Goal: Task Accomplishment & Management: Use online tool/utility

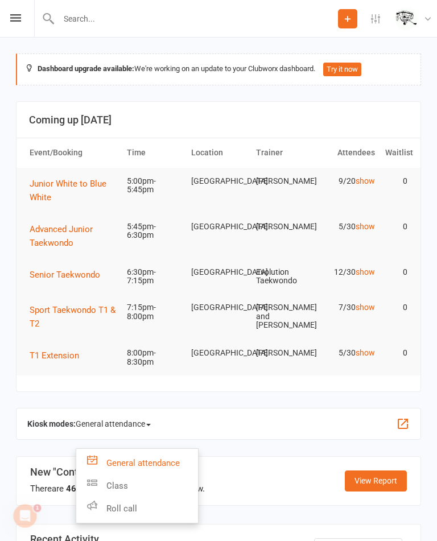
click at [152, 492] on link "Class" at bounding box center [137, 486] width 122 height 23
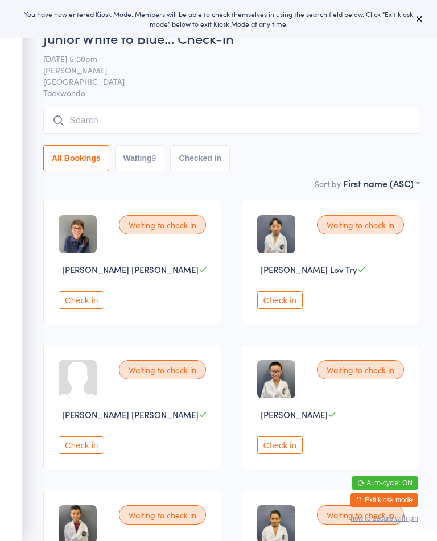
click at [143, 159] on button "Waiting 9" at bounding box center [140, 158] width 50 height 26
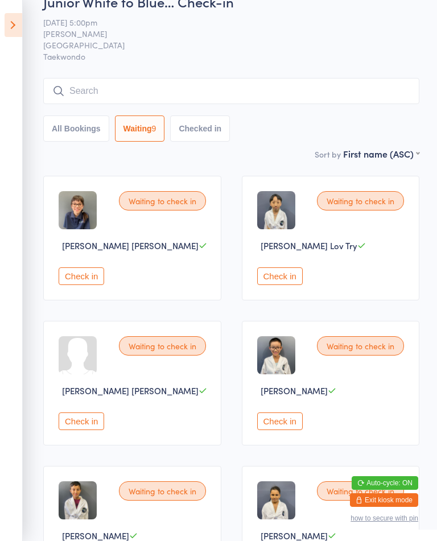
scroll to position [28, 0]
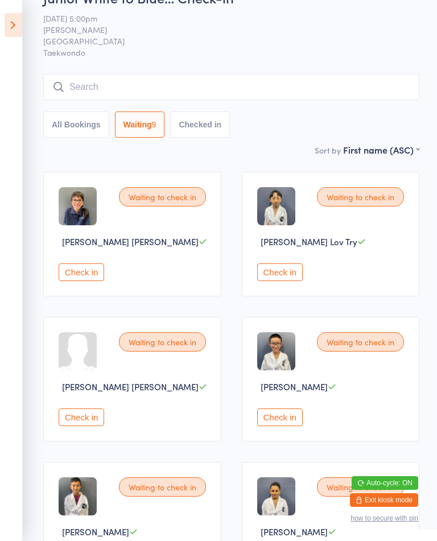
click at [293, 426] on button "Check in" at bounding box center [280, 418] width 46 height 18
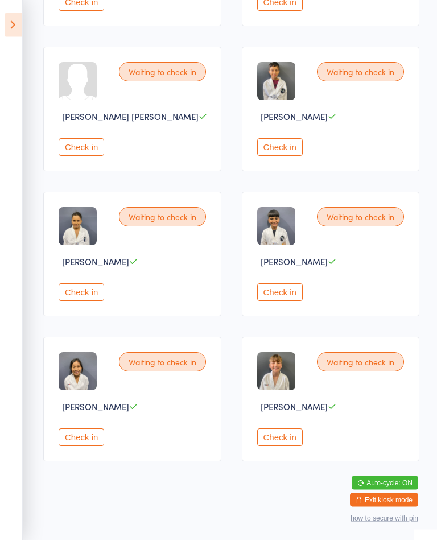
scroll to position [303, 0]
click at [84, 447] on button "Check in" at bounding box center [82, 438] width 46 height 18
click at [104, 447] on button "Check in" at bounding box center [82, 438] width 46 height 18
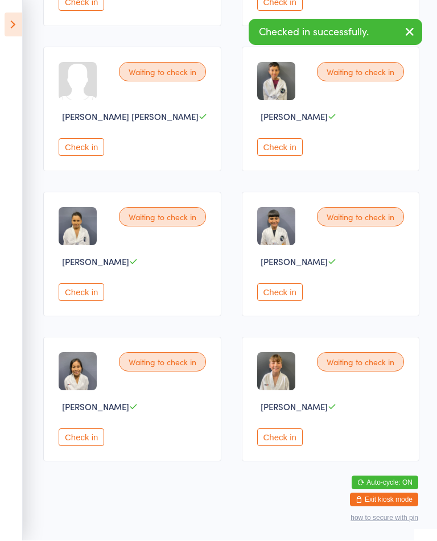
click at [102, 447] on button "Check in" at bounding box center [82, 438] width 46 height 18
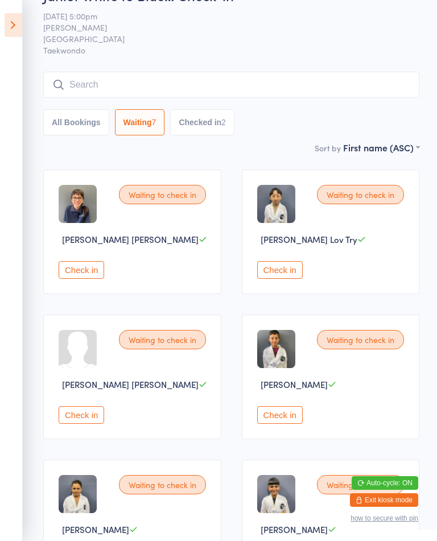
scroll to position [28, 0]
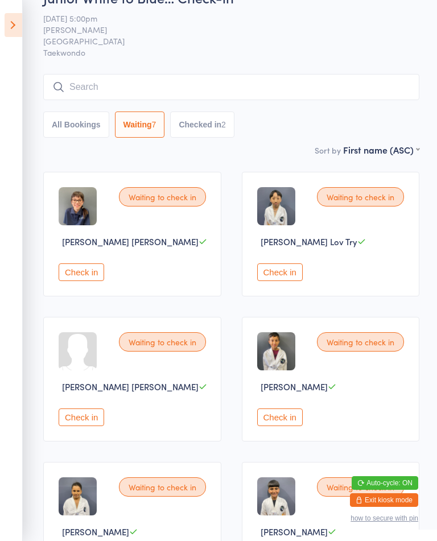
click at [287, 272] on button "Check in" at bounding box center [280, 273] width 46 height 18
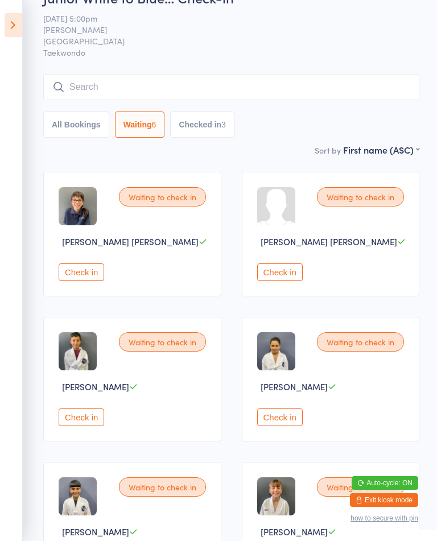
click at [290, 281] on button "Check in" at bounding box center [280, 273] width 46 height 18
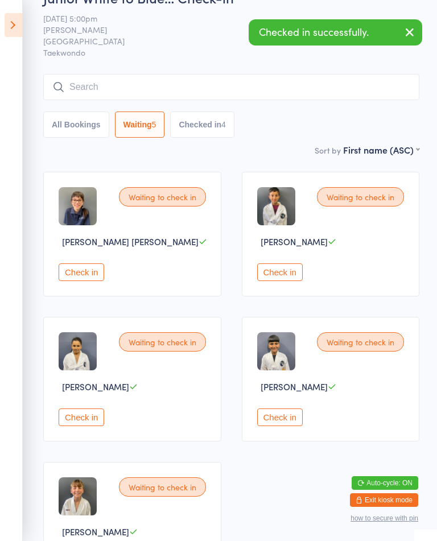
click at [80, 426] on button "Check in" at bounding box center [82, 418] width 46 height 18
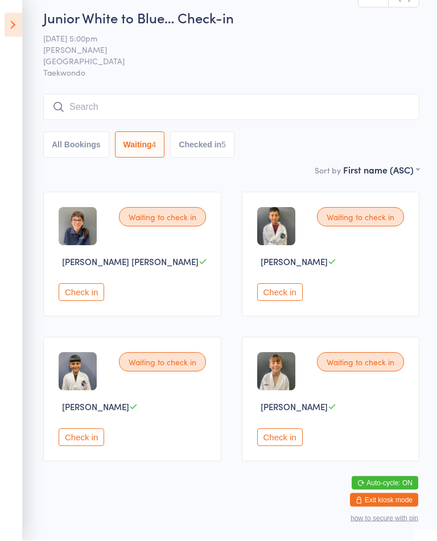
scroll to position [14, 0]
click at [94, 441] on button "Check in" at bounding box center [82, 438] width 46 height 18
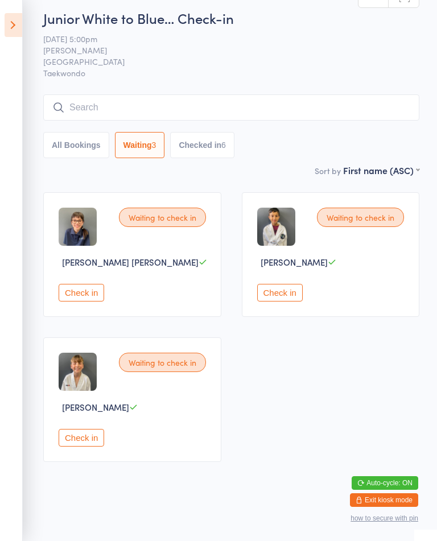
click at [81, 298] on button "Check in" at bounding box center [82, 293] width 46 height 18
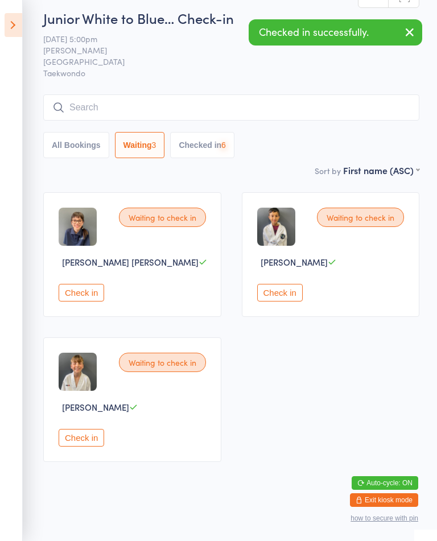
scroll to position [0, 0]
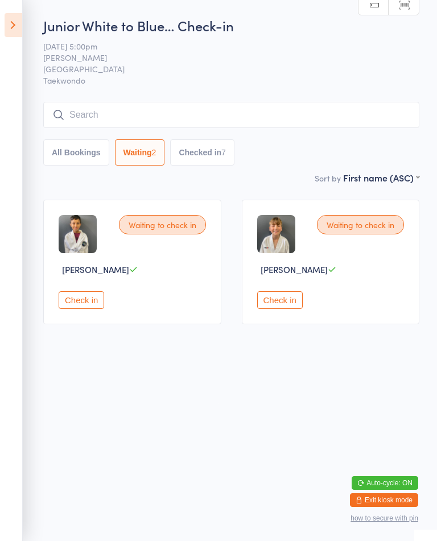
click at [92, 308] on button "Check in" at bounding box center [82, 300] width 46 height 18
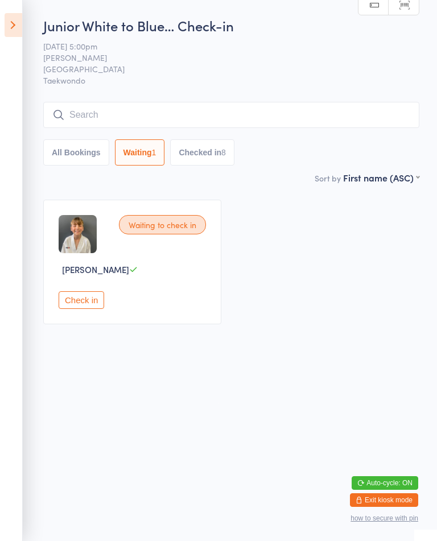
click at [81, 307] on button "Check in" at bounding box center [82, 300] width 46 height 18
